Goal: Information Seeking & Learning: Learn about a topic

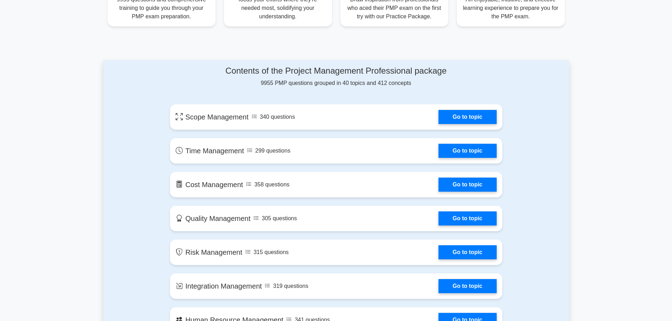
scroll to position [353, 0]
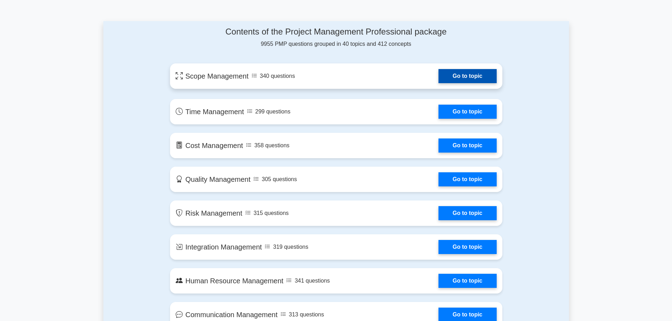
click at [450, 78] on link "Go to topic" at bounding box center [468, 76] width 58 height 14
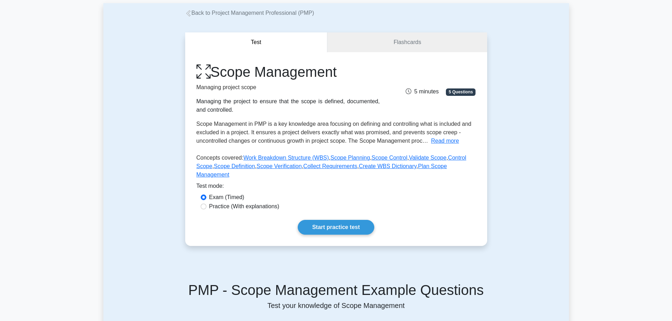
scroll to position [71, 0]
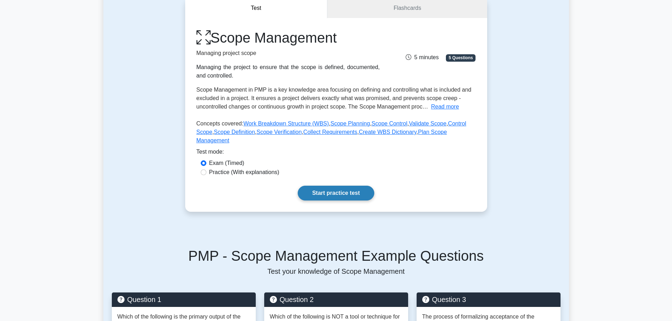
click at [336, 186] on link "Start practice test" at bounding box center [336, 193] width 77 height 15
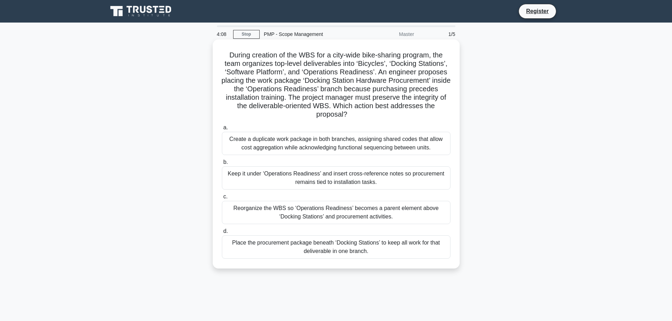
click at [331, 183] on div "Keep it under ‘Operations Readiness’ and insert cross-reference notes so procur…" at bounding box center [336, 178] width 229 height 23
click at [222, 165] on input "b. Keep it under ‘Operations Readiness’ and insert cross-reference notes so pro…" at bounding box center [222, 162] width 0 height 5
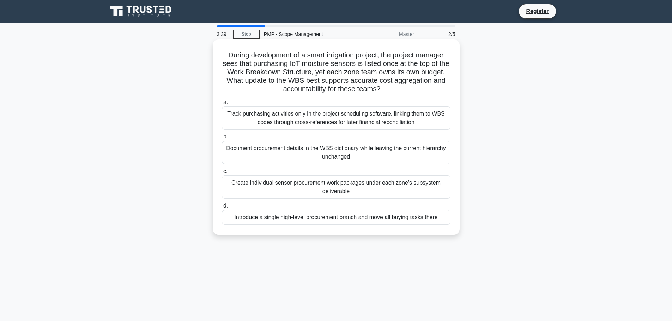
click at [314, 218] on div "Introduce a single high-level procurement branch and move all buying tasks there" at bounding box center [336, 217] width 229 height 15
click at [222, 208] on input "d. Introduce a single high-level procurement branch and move all buying tasks t…" at bounding box center [222, 206] width 0 height 5
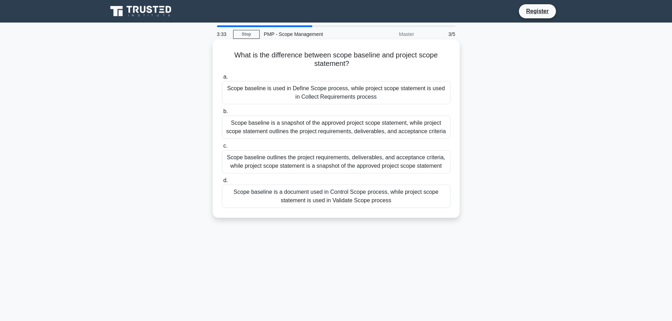
click at [317, 93] on div "Scope baseline is used in Define Scope process, while project scope statement i…" at bounding box center [336, 92] width 229 height 23
click at [222, 79] on input "a. Scope baseline is used in Define Scope process, while project scope statemen…" at bounding box center [222, 77] width 0 height 5
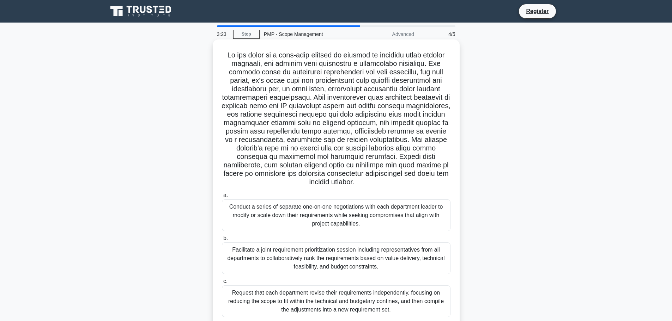
click at [332, 216] on div "Conduct a series of separate one-on-one negotiations with each department leade…" at bounding box center [336, 216] width 229 height 32
click at [222, 198] on input "a. Conduct a series of separate one-on-one negotiations with each department le…" at bounding box center [222, 195] width 0 height 5
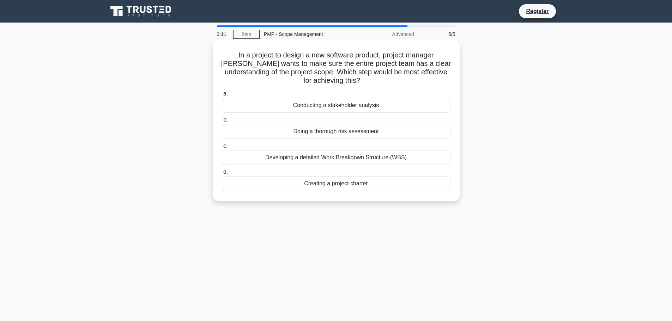
click at [332, 104] on div "Conducting a stakeholder analysis" at bounding box center [336, 105] width 229 height 15
click at [222, 96] on input "a. Conducting a stakeholder analysis" at bounding box center [222, 94] width 0 height 5
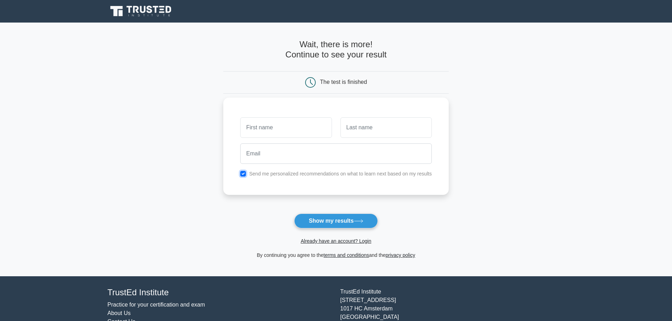
click at [241, 173] on input "checkbox" at bounding box center [243, 174] width 6 height 6
checkbox input "false"
click at [341, 224] on button "Show my results" at bounding box center [335, 221] width 83 height 15
type input "name"
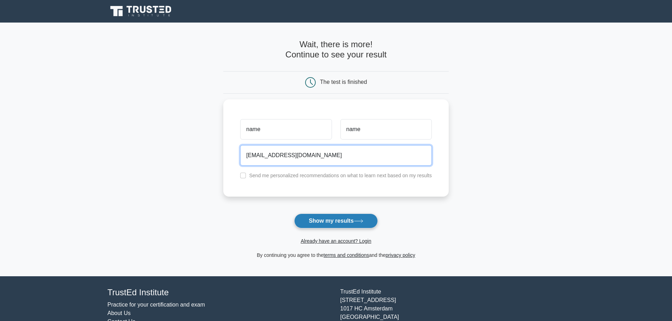
type input "name@name.com"
click at [340, 224] on button "Show my results" at bounding box center [335, 221] width 83 height 15
